Goal: Task Accomplishment & Management: Use online tool/utility

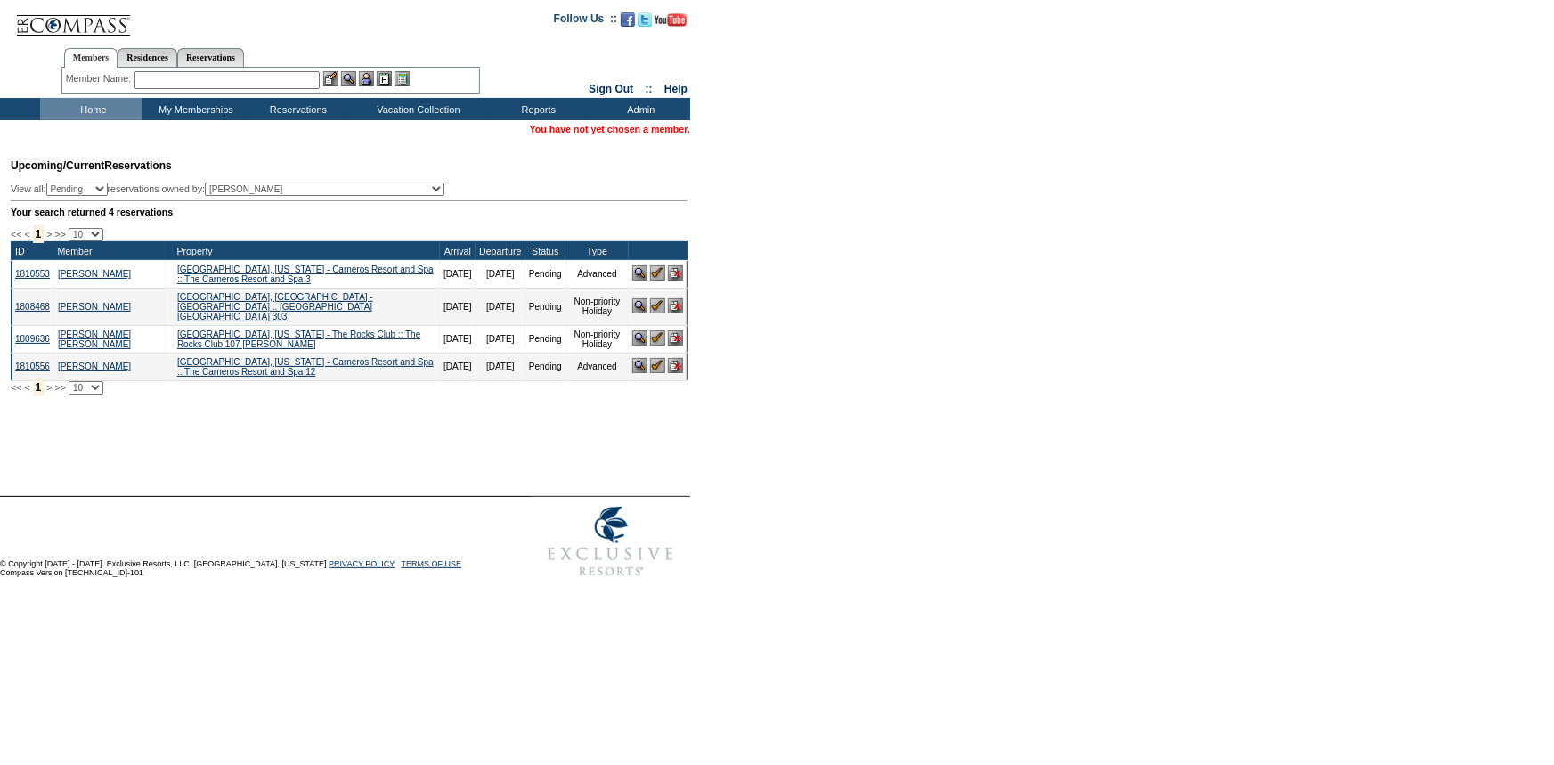
click at [215, 77] on input "text" at bounding box center [226, 80] width 185 height 18
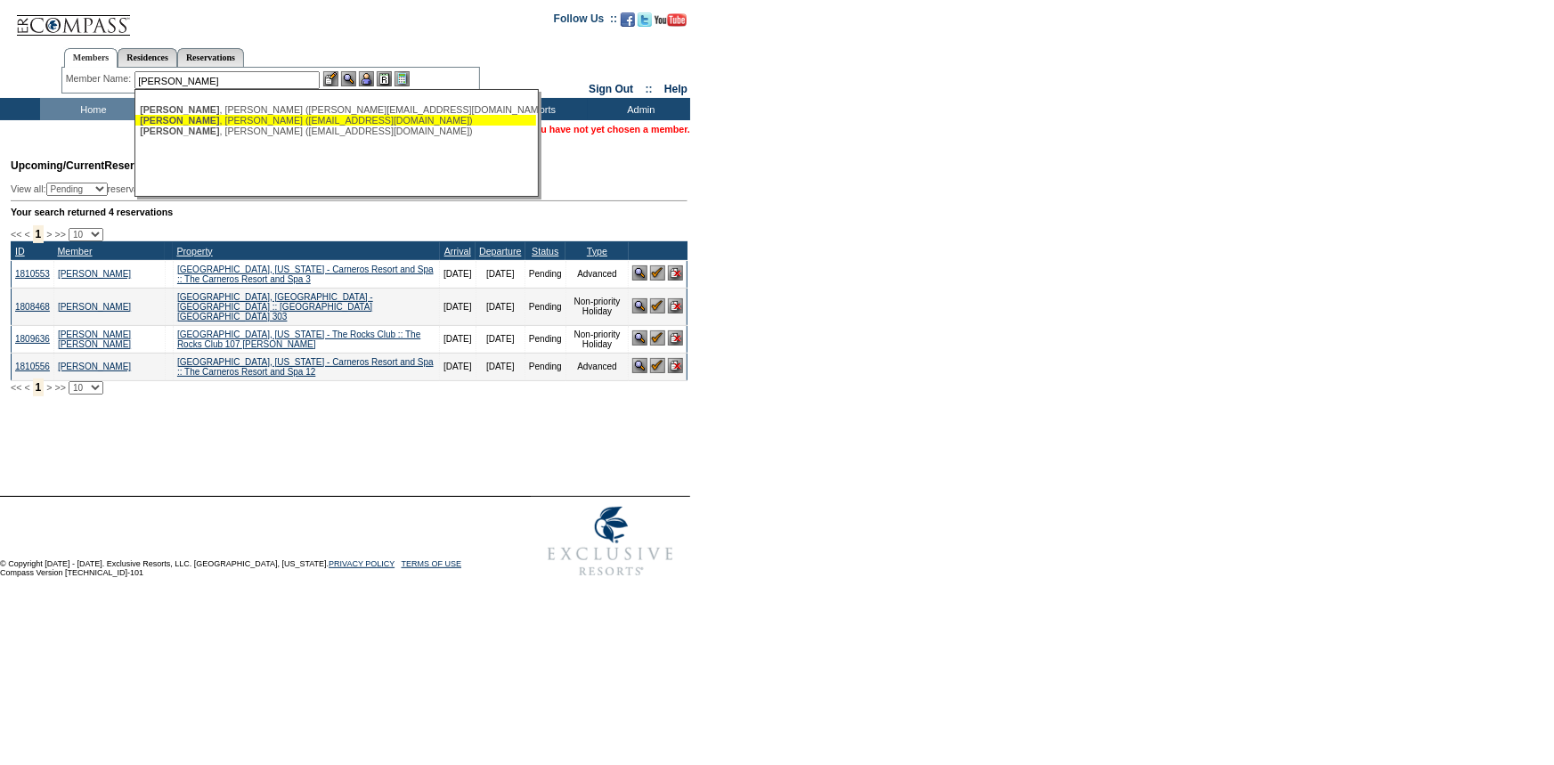
click at [207, 117] on div "[PERSON_NAME] ([EMAIL_ADDRESS][DOMAIN_NAME])" at bounding box center [336, 120] width 392 height 11
type input "[PERSON_NAME] ([EMAIL_ADDRESS][DOMAIN_NAME])"
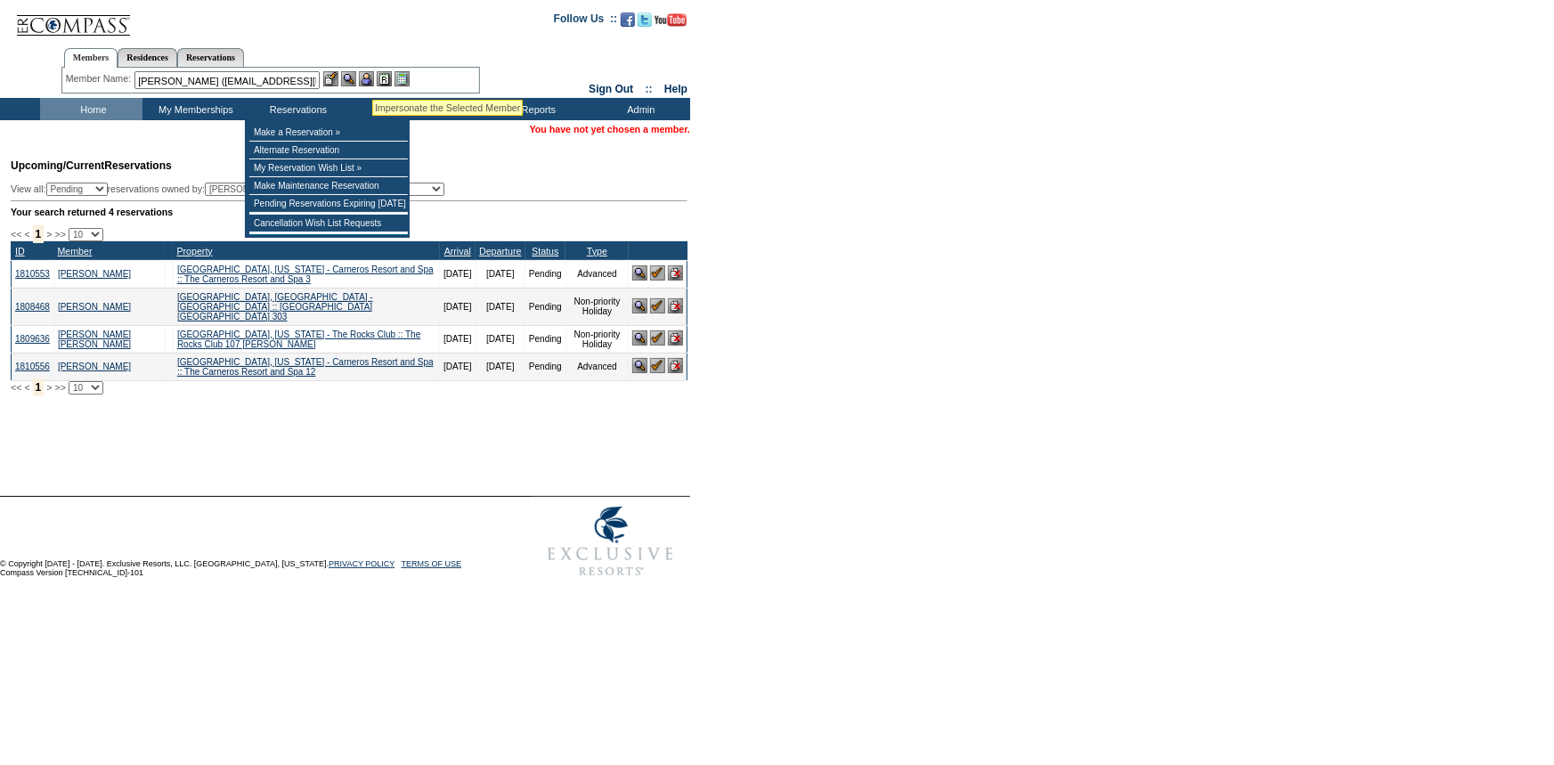
click at [372, 78] on img at bounding box center [366, 78] width 15 height 15
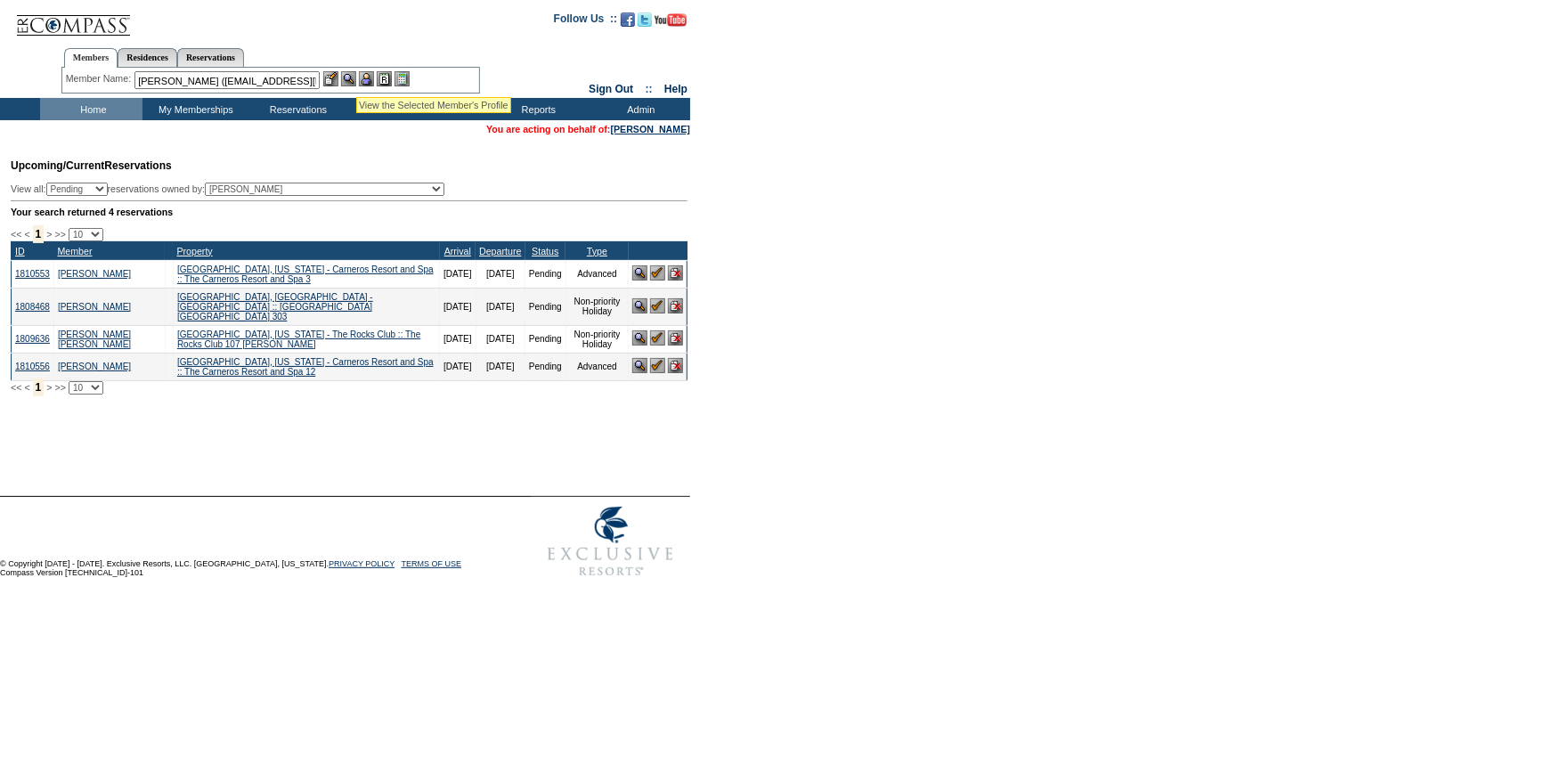
click at [356, 75] on img at bounding box center [348, 78] width 15 height 15
